Goal: Task Accomplishment & Management: Manage account settings

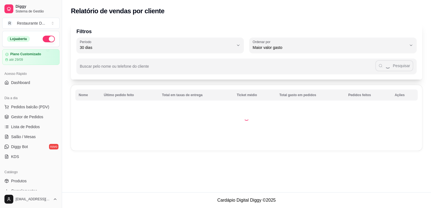
select select "30"
select select "HIGHEST_TOTAL_SPENT_WITH_ORDERS"
click at [28, 114] on link "Gestor de Pedidos" at bounding box center [30, 117] width 57 height 9
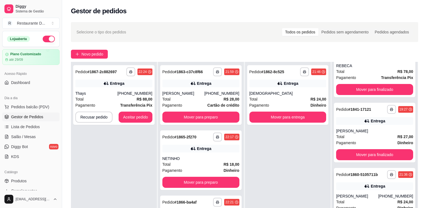
scroll to position [58, 0]
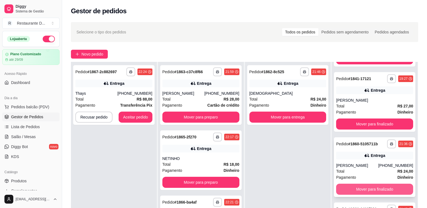
click at [371, 190] on button "Mover para finalizado" at bounding box center [374, 189] width 77 height 11
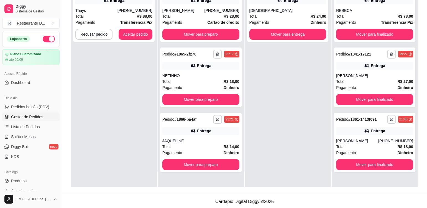
scroll to position [84, 0]
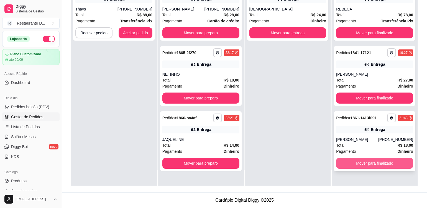
click at [381, 163] on button "Mover para finalizado" at bounding box center [374, 163] width 77 height 11
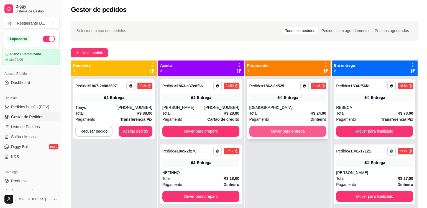
scroll to position [0, 0]
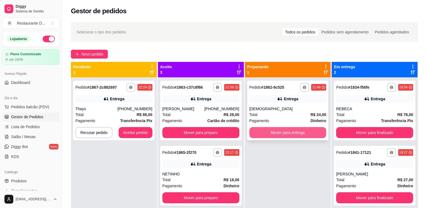
click at [284, 136] on button "Mover para entrega" at bounding box center [287, 132] width 77 height 11
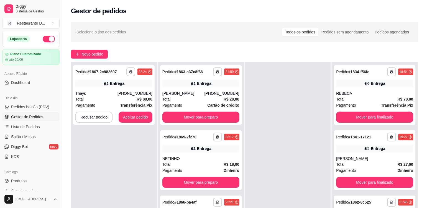
scroll to position [83, 0]
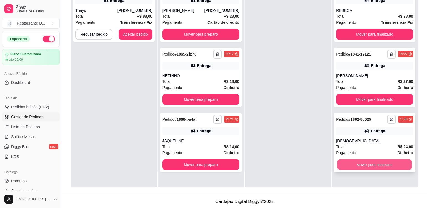
click at [371, 166] on button "Mover para finalizado" at bounding box center [374, 165] width 74 height 11
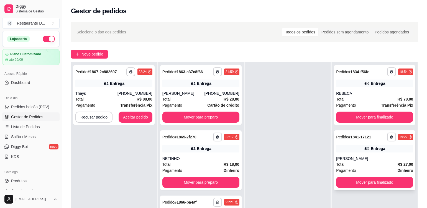
scroll to position [0, 0]
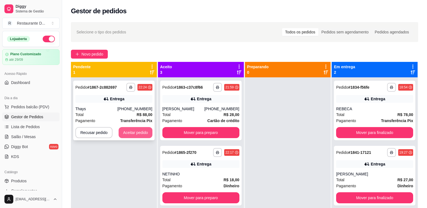
click at [141, 136] on button "Aceitar pedido" at bounding box center [135, 132] width 34 height 11
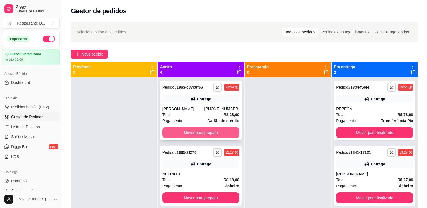
click at [212, 136] on button "Mover para preparo" at bounding box center [200, 132] width 77 height 11
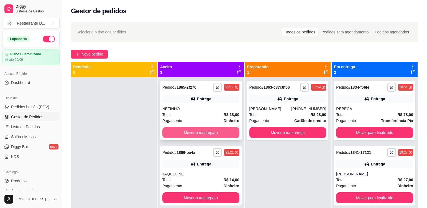
click at [212, 135] on button "Mover para preparo" at bounding box center [200, 132] width 77 height 11
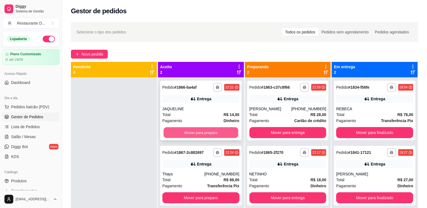
click at [211, 134] on button "Mover para preparo" at bounding box center [200, 133] width 74 height 11
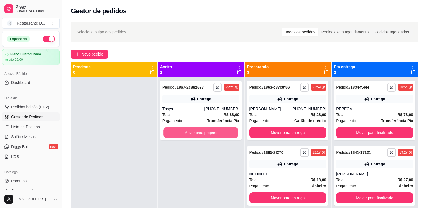
click at [211, 134] on button "Mover para preparo" at bounding box center [200, 133] width 74 height 11
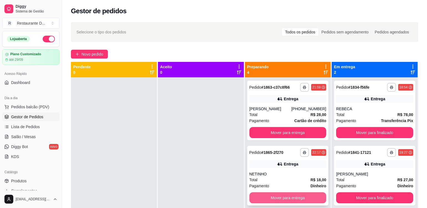
click at [295, 195] on button "Mover para entrega" at bounding box center [287, 198] width 77 height 11
click at [365, 115] on div "Total R$ 78,00" at bounding box center [374, 115] width 77 height 6
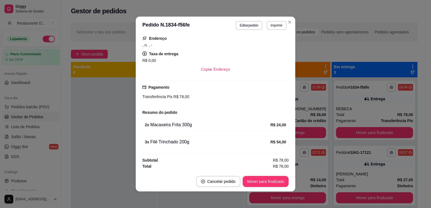
scroll to position [1, 0]
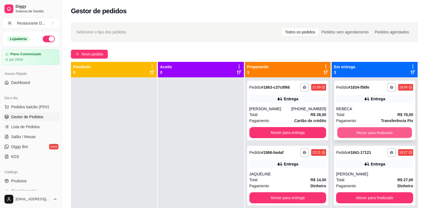
click at [382, 134] on button "Mover para finalizado" at bounding box center [374, 133] width 74 height 11
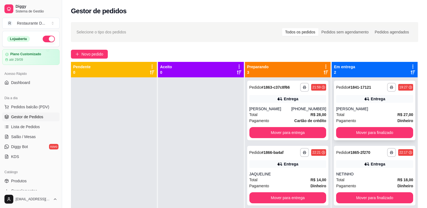
click at [364, 119] on div "Pagamento Dinheiro" at bounding box center [374, 121] width 77 height 6
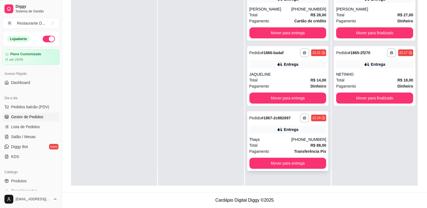
scroll to position [0, 0]
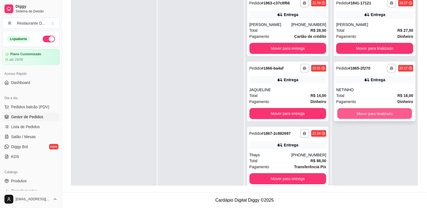
click at [381, 115] on button "Mover para finalizado" at bounding box center [374, 113] width 74 height 11
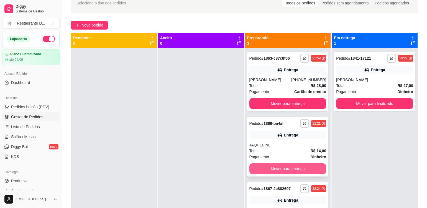
scroll to position [15, 0]
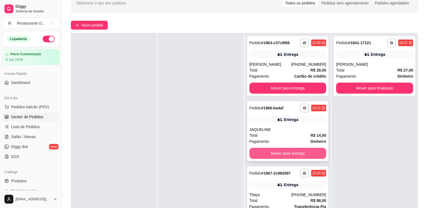
click at [285, 153] on button "Mover para entrega" at bounding box center [287, 153] width 77 height 11
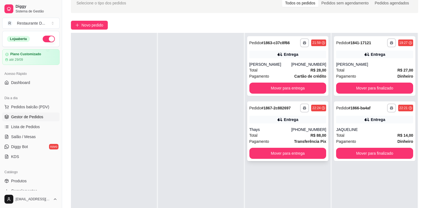
scroll to position [0, 0]
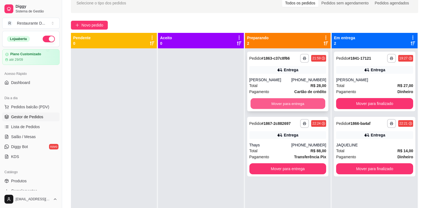
click at [292, 103] on button "Mover para entrega" at bounding box center [287, 104] width 74 height 11
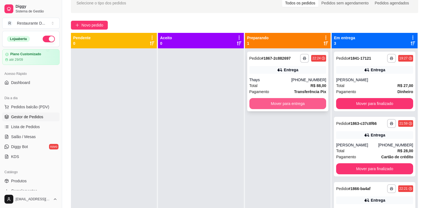
click at [297, 104] on button "Mover para entrega" at bounding box center [287, 103] width 77 height 11
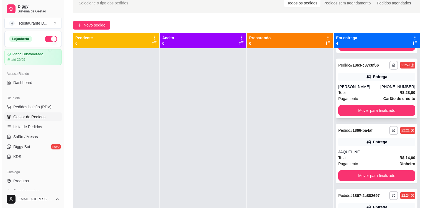
scroll to position [15, 0]
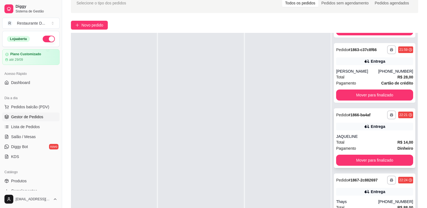
click at [350, 139] on div "Total R$ 14,00" at bounding box center [374, 142] width 77 height 6
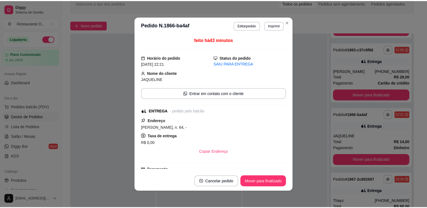
scroll to position [82, 0]
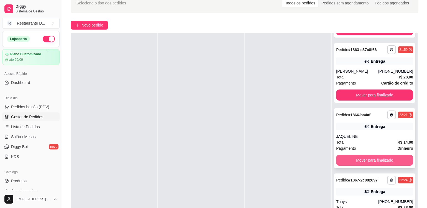
click at [378, 158] on button "Mover para finalizado" at bounding box center [374, 160] width 77 height 11
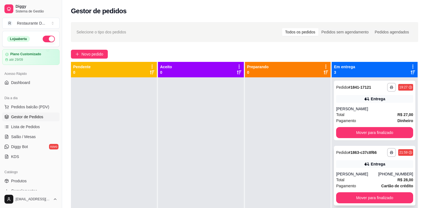
scroll to position [15, 0]
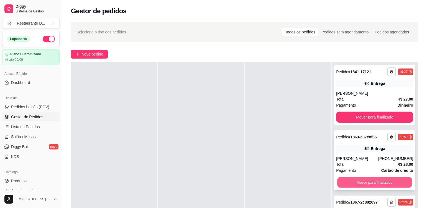
click at [372, 180] on button "Mover para finalizado" at bounding box center [374, 182] width 74 height 11
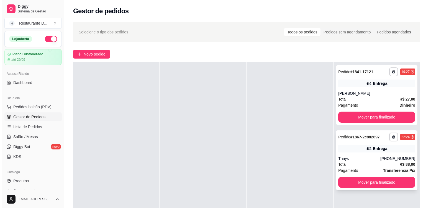
scroll to position [0, 0]
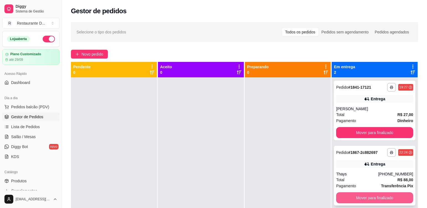
click at [340, 195] on button "Mover para finalizado" at bounding box center [374, 198] width 77 height 11
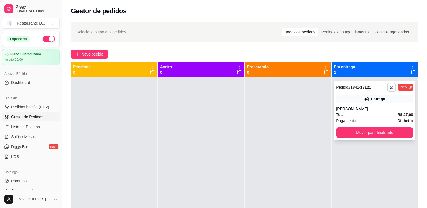
click at [371, 105] on div "**********" at bounding box center [374, 111] width 81 height 60
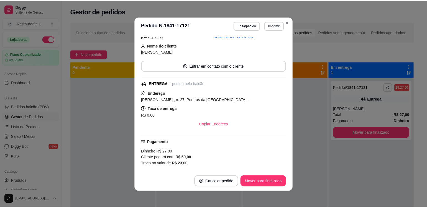
scroll to position [125, 0]
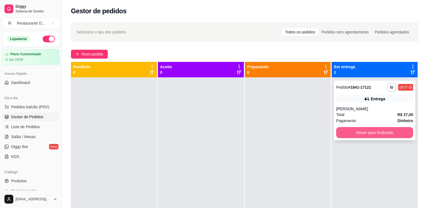
click at [353, 133] on button "Mover para finalizado" at bounding box center [374, 132] width 77 height 11
